Goal: Task Accomplishment & Management: Use online tool/utility

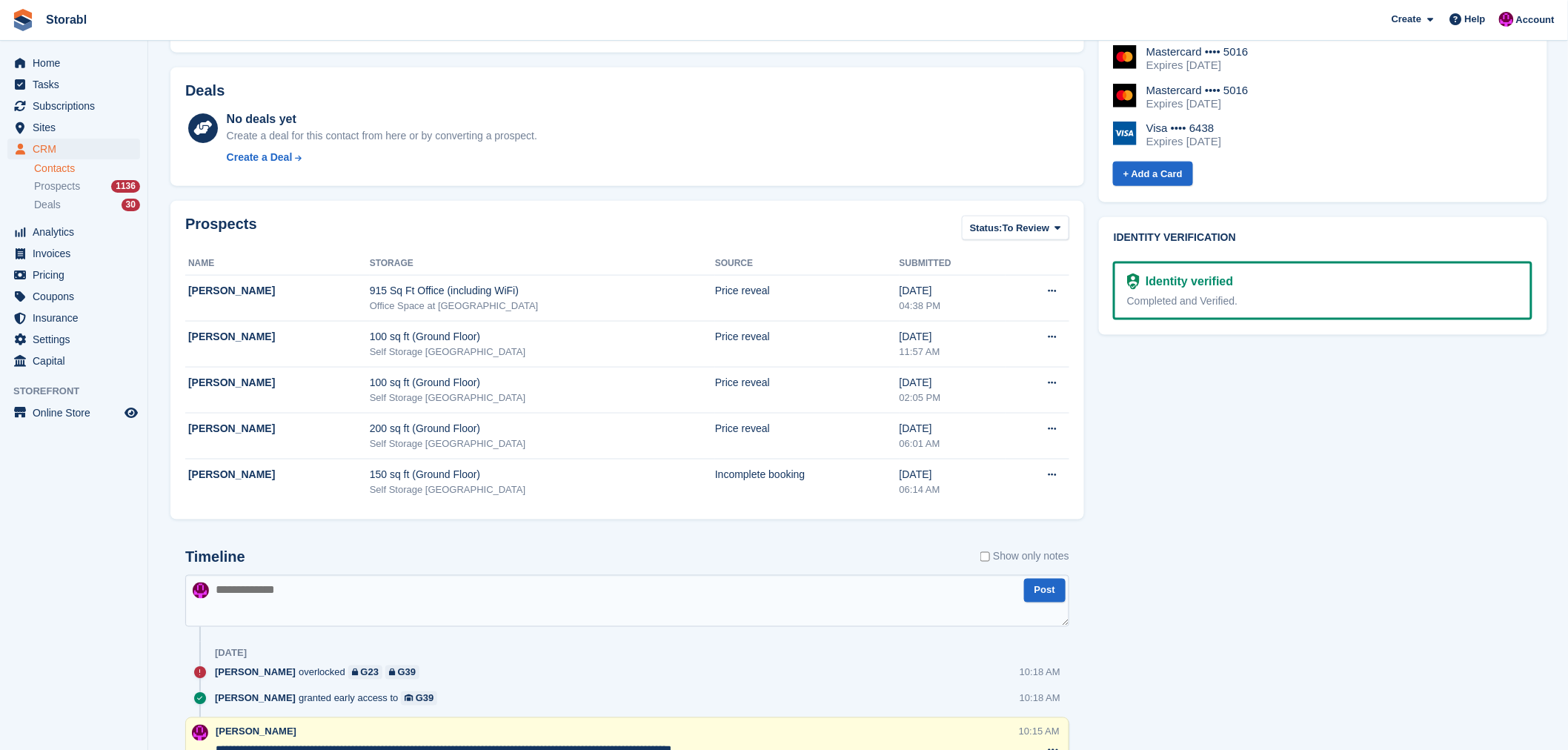
scroll to position [741, 0]
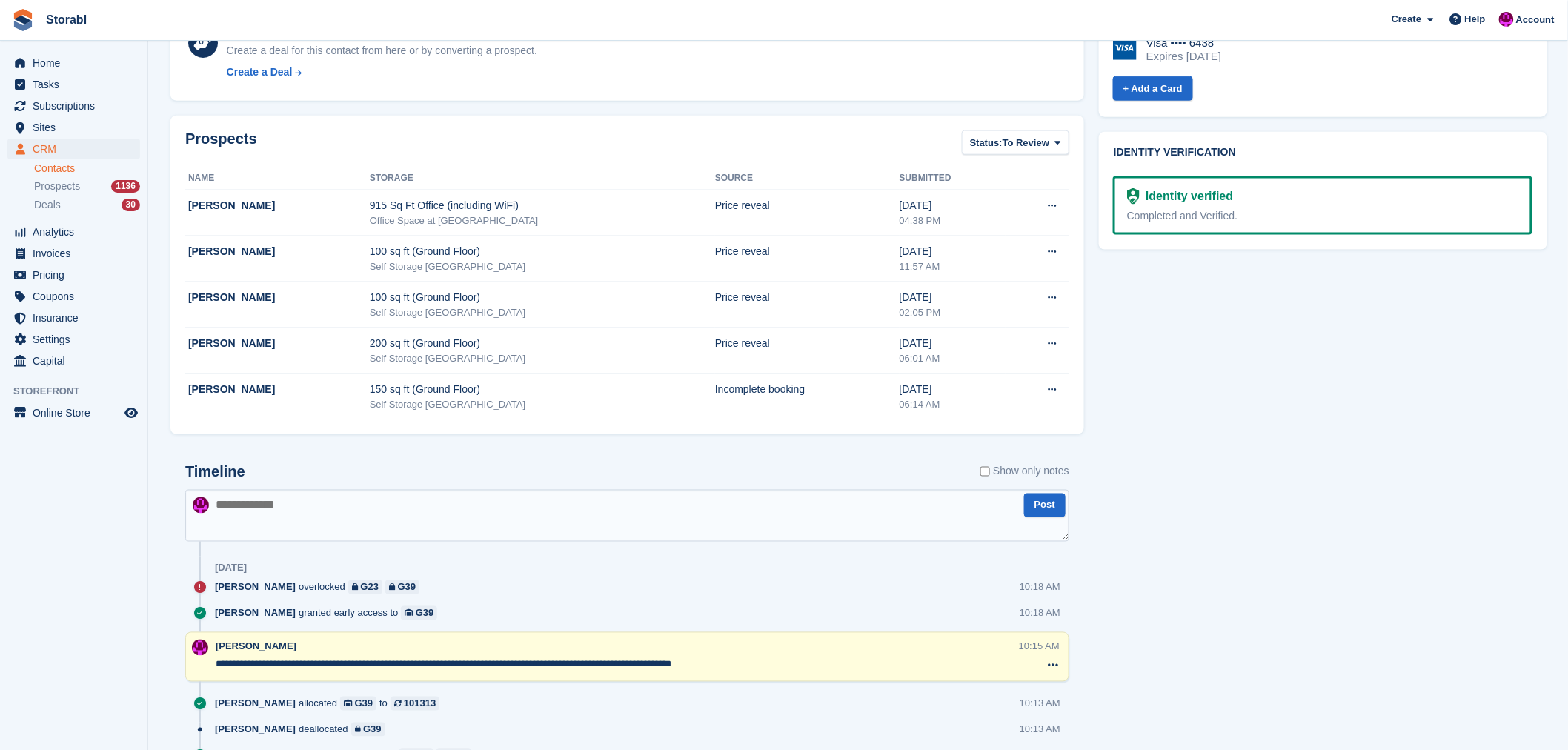
click at [346, 532] on textarea at bounding box center [627, 516] width 884 height 52
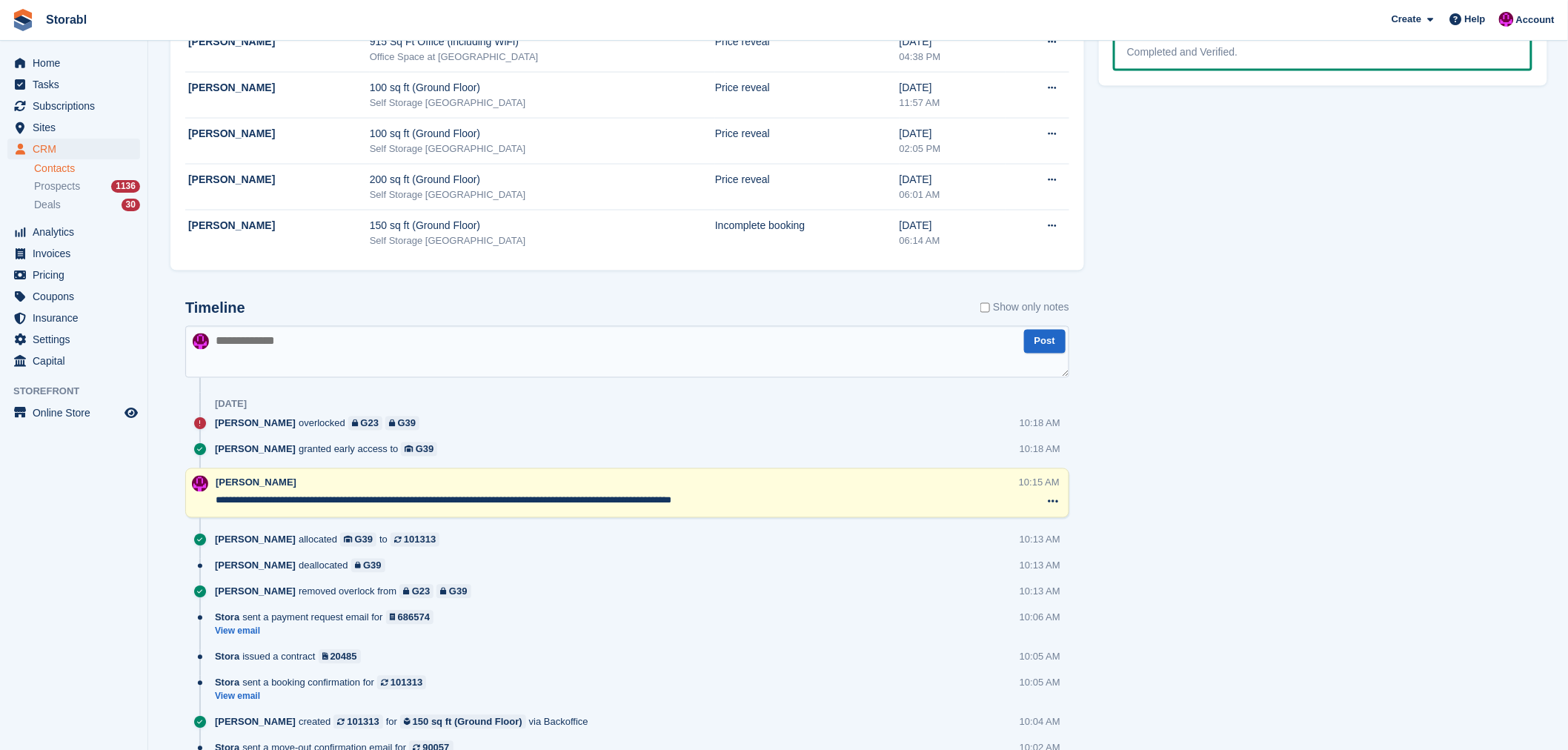
scroll to position [906, 0]
click at [243, 354] on textarea at bounding box center [627, 352] width 884 height 52
type textarea "**********"
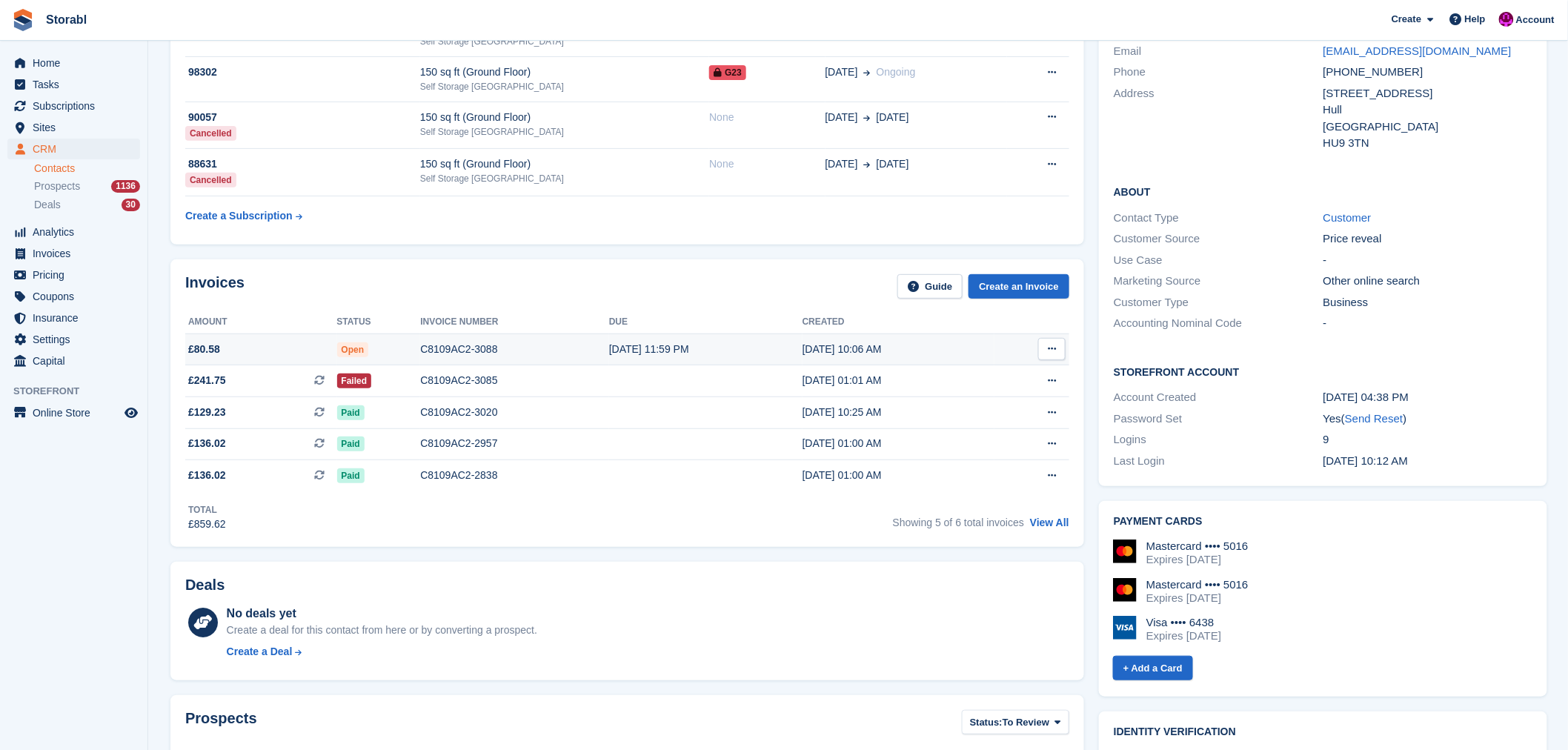
scroll to position [0, 0]
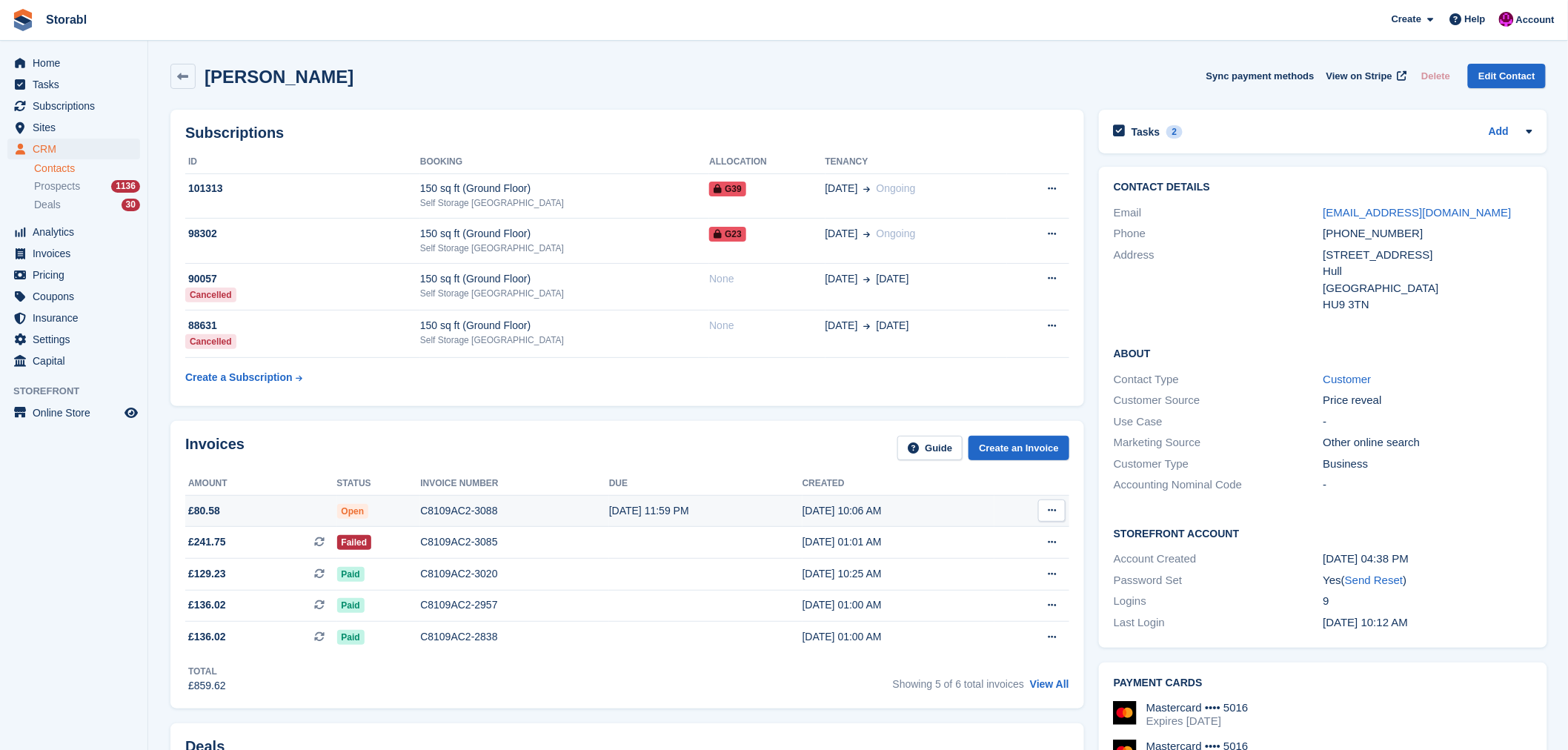
click at [1042, 516] on button at bounding box center [1052, 511] width 27 height 23
click at [975, 559] on p "View on Stripe" at bounding box center [994, 561] width 129 height 23
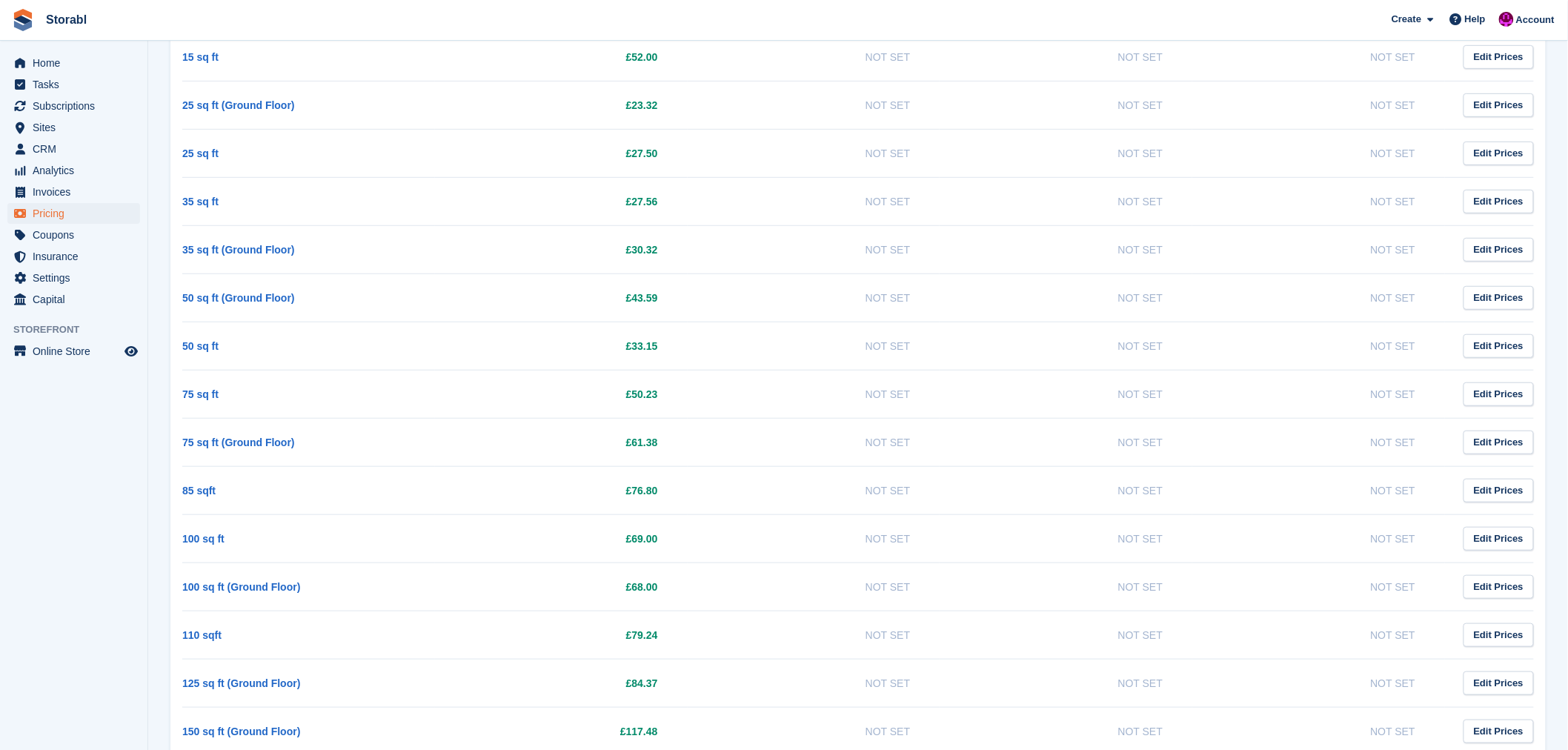
scroll to position [247, 0]
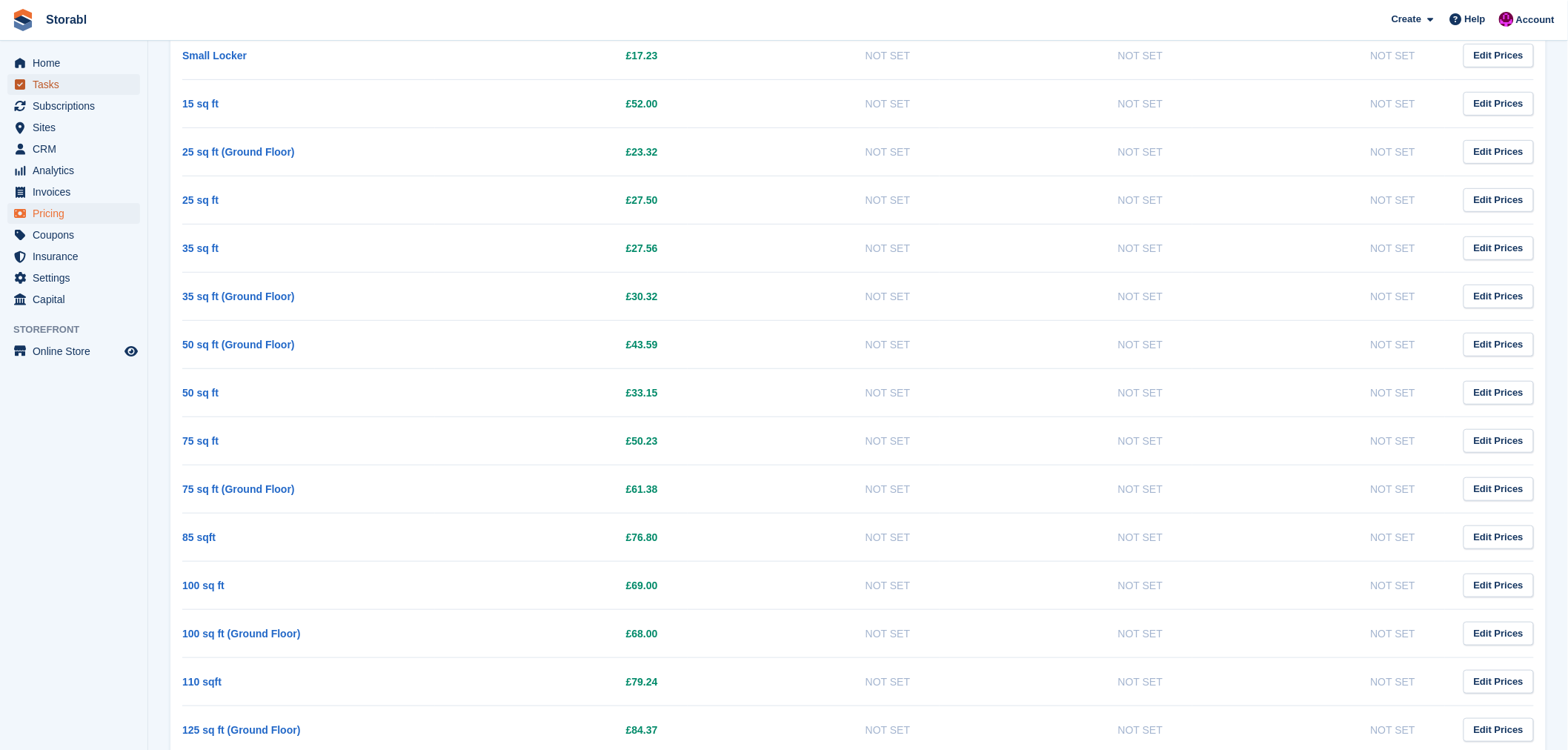
click at [54, 82] on span "Tasks" at bounding box center [77, 84] width 89 height 21
